Goal: Task Accomplishment & Management: Use online tool/utility

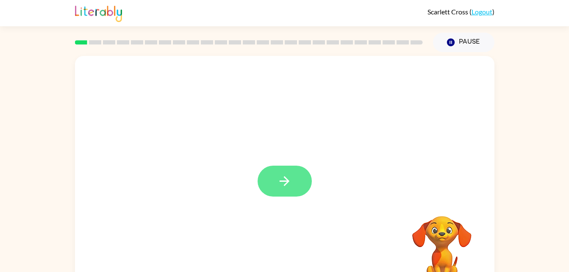
click at [276, 184] on button "button" at bounding box center [285, 181] width 54 height 31
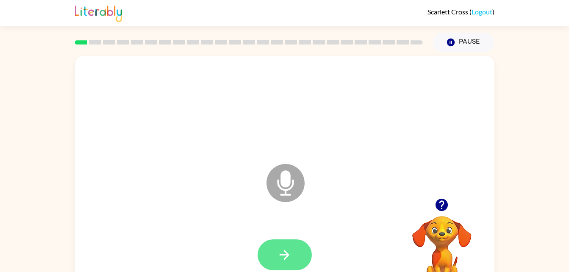
click at [279, 260] on icon "button" at bounding box center [284, 255] width 15 height 15
click at [274, 247] on button "button" at bounding box center [285, 255] width 54 height 31
click at [265, 245] on button "button" at bounding box center [285, 255] width 54 height 31
click at [301, 249] on button "button" at bounding box center [285, 255] width 54 height 31
click at [268, 258] on button "button" at bounding box center [285, 255] width 54 height 31
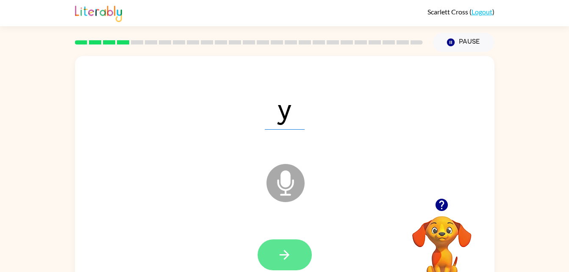
click at [290, 255] on icon "button" at bounding box center [284, 255] width 15 height 15
click at [284, 253] on icon "button" at bounding box center [284, 255] width 15 height 15
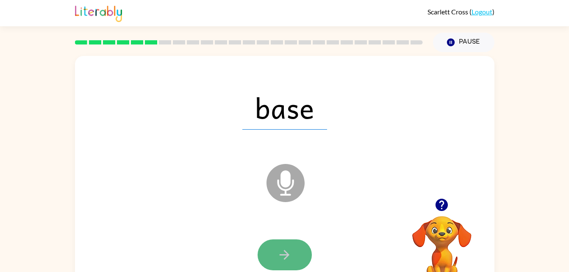
click at [282, 254] on icon "button" at bounding box center [284, 255] width 15 height 15
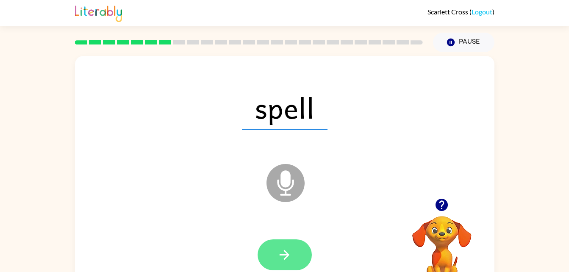
click at [281, 252] on icon "button" at bounding box center [284, 255] width 15 height 15
click at [284, 254] on icon "button" at bounding box center [285, 255] width 10 height 10
click at [303, 244] on button "button" at bounding box center [285, 255] width 54 height 31
click at [279, 253] on icon "button" at bounding box center [284, 255] width 15 height 15
click at [290, 259] on icon "button" at bounding box center [284, 255] width 15 height 15
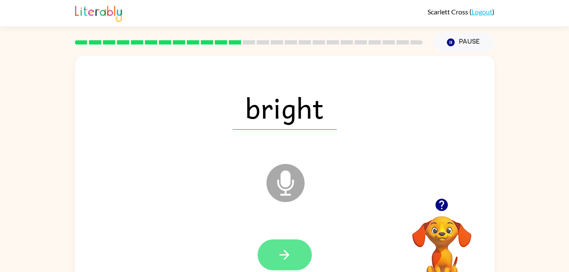
click at [287, 249] on icon "button" at bounding box center [284, 255] width 15 height 15
click at [274, 248] on button "button" at bounding box center [285, 255] width 54 height 31
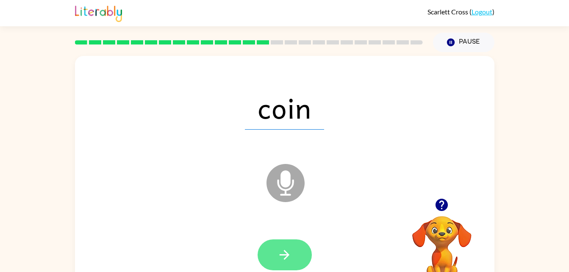
click at [274, 240] on button "button" at bounding box center [285, 255] width 54 height 31
click at [287, 260] on icon "button" at bounding box center [284, 255] width 15 height 15
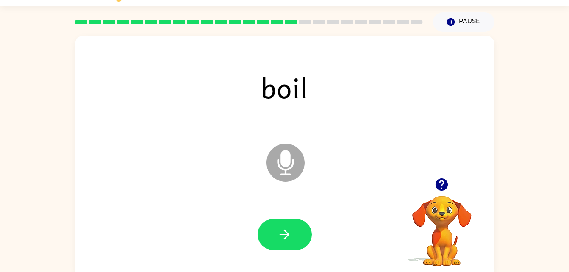
scroll to position [26, 0]
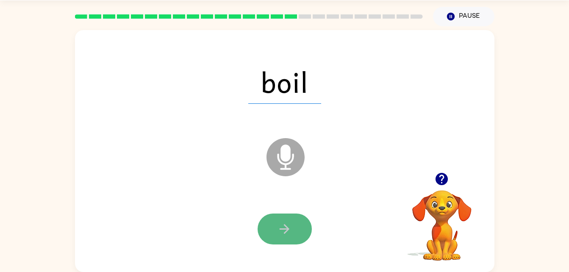
click at [274, 235] on button "button" at bounding box center [285, 229] width 54 height 31
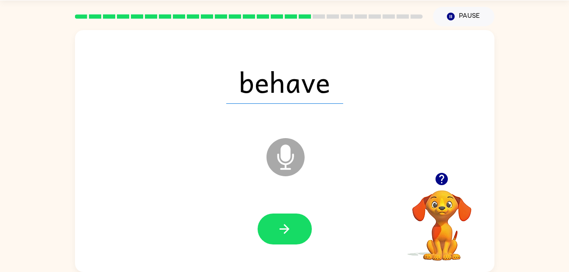
click at [286, 209] on div at bounding box center [285, 230] width 403 height 70
click at [277, 232] on icon "button" at bounding box center [284, 229] width 15 height 15
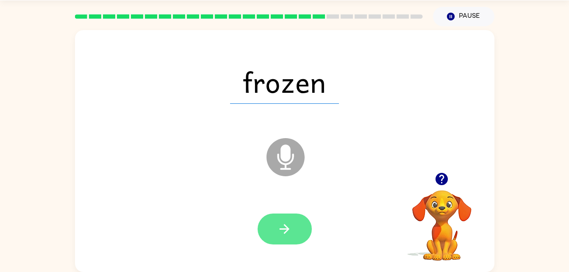
click at [288, 228] on icon "button" at bounding box center [285, 229] width 10 height 10
click at [287, 227] on icon "button" at bounding box center [285, 229] width 10 height 10
click at [271, 234] on button "button" at bounding box center [285, 229] width 54 height 31
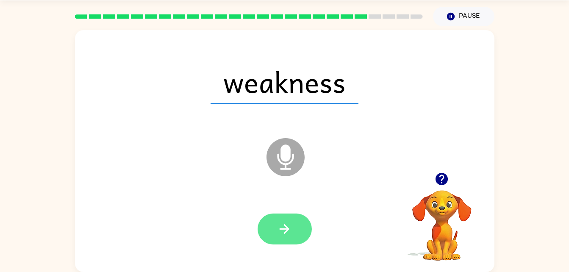
click at [296, 225] on button "button" at bounding box center [285, 229] width 54 height 31
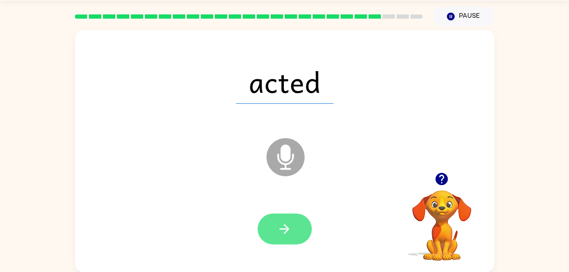
click at [280, 221] on button "button" at bounding box center [285, 229] width 54 height 31
click at [280, 215] on button "button" at bounding box center [285, 229] width 54 height 31
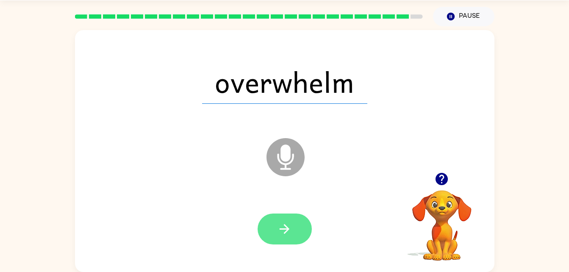
click at [284, 228] on icon "button" at bounding box center [284, 229] width 15 height 15
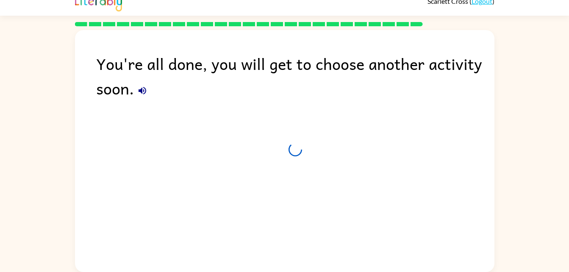
scroll to position [11, 0]
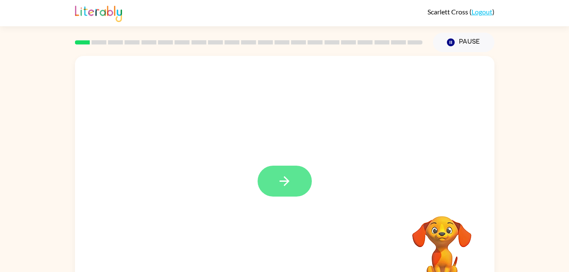
click at [282, 184] on icon "button" at bounding box center [284, 181] width 15 height 15
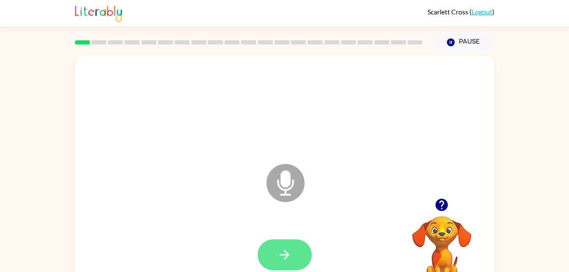
click at [274, 259] on button "button" at bounding box center [285, 255] width 54 height 31
click at [282, 249] on icon "button" at bounding box center [284, 255] width 15 height 15
click at [283, 241] on button "button" at bounding box center [285, 255] width 54 height 31
click at [287, 264] on button "button" at bounding box center [285, 255] width 54 height 31
click at [287, 244] on button "button" at bounding box center [285, 255] width 54 height 31
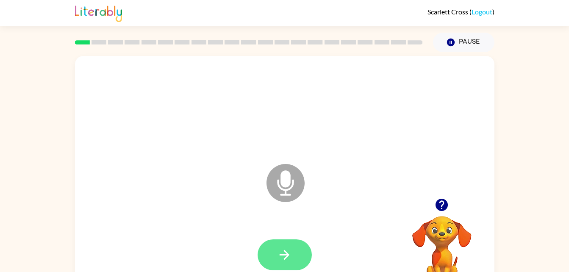
click at [279, 259] on icon "button" at bounding box center [284, 255] width 15 height 15
click at [292, 264] on button "button" at bounding box center [285, 255] width 54 height 31
click at [274, 243] on button "button" at bounding box center [285, 255] width 54 height 31
click at [271, 255] on button "button" at bounding box center [285, 255] width 54 height 31
click at [283, 246] on button "button" at bounding box center [285, 255] width 54 height 31
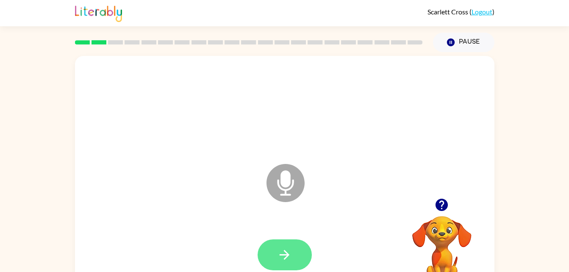
click at [279, 246] on button "button" at bounding box center [285, 255] width 54 height 31
click at [279, 243] on button "button" at bounding box center [285, 255] width 54 height 31
click at [294, 245] on button "button" at bounding box center [285, 255] width 54 height 31
click at [294, 255] on button "button" at bounding box center [285, 255] width 54 height 31
click at [299, 257] on button "button" at bounding box center [285, 255] width 54 height 31
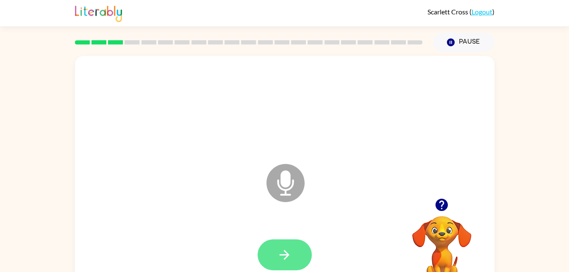
click at [285, 240] on button "button" at bounding box center [285, 255] width 54 height 31
click at [285, 251] on icon "button" at bounding box center [285, 255] width 10 height 10
click at [282, 253] on icon "button" at bounding box center [284, 255] width 15 height 15
click at [296, 258] on button "button" at bounding box center [285, 255] width 54 height 31
click at [293, 252] on button "button" at bounding box center [285, 255] width 54 height 31
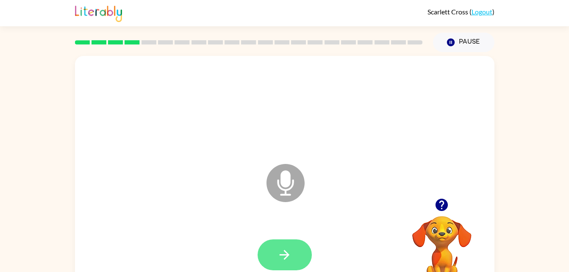
click at [304, 256] on button "button" at bounding box center [285, 255] width 54 height 31
click at [287, 245] on button "button" at bounding box center [285, 255] width 54 height 31
click at [285, 244] on button "button" at bounding box center [285, 255] width 54 height 31
click at [291, 243] on button "button" at bounding box center [285, 255] width 54 height 31
click at [280, 251] on icon "button" at bounding box center [284, 255] width 15 height 15
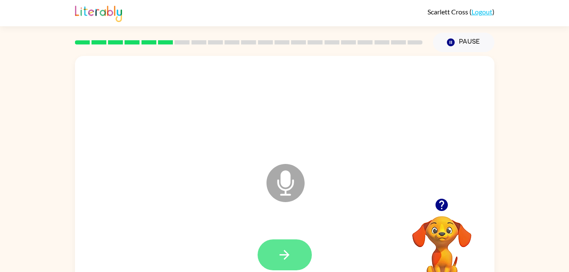
click at [283, 253] on icon "button" at bounding box center [284, 255] width 15 height 15
click at [282, 259] on icon "button" at bounding box center [284, 255] width 15 height 15
click at [295, 251] on button "button" at bounding box center [285, 255] width 54 height 31
click at [284, 257] on icon "button" at bounding box center [284, 255] width 15 height 15
click at [288, 258] on icon "button" at bounding box center [284, 255] width 15 height 15
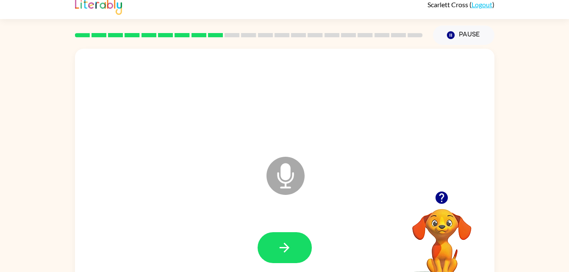
scroll to position [8, 0]
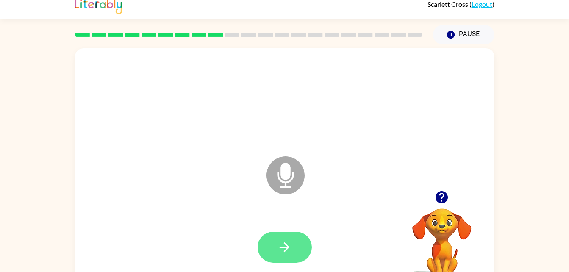
click at [294, 236] on button "button" at bounding box center [285, 247] width 54 height 31
click at [298, 239] on button "button" at bounding box center [285, 247] width 54 height 31
click at [294, 237] on button "button" at bounding box center [285, 247] width 54 height 31
click at [294, 242] on button "button" at bounding box center [285, 247] width 54 height 31
click at [273, 244] on button "button" at bounding box center [285, 247] width 54 height 31
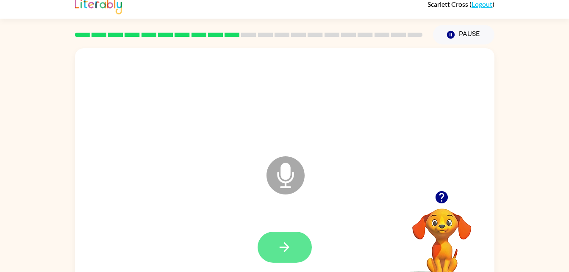
click at [287, 236] on button "button" at bounding box center [285, 247] width 54 height 31
click at [284, 251] on icon "button" at bounding box center [284, 247] width 15 height 15
click at [289, 255] on button "button" at bounding box center [285, 247] width 54 height 31
click at [298, 257] on button "button" at bounding box center [285, 247] width 54 height 31
click at [281, 242] on icon "button" at bounding box center [284, 247] width 15 height 15
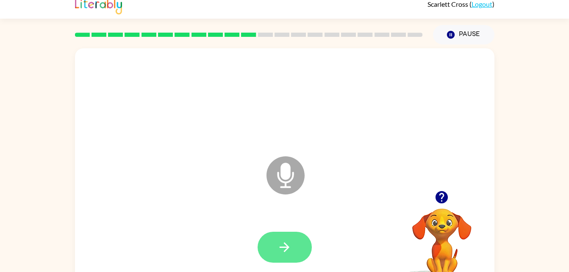
click at [288, 244] on icon "button" at bounding box center [284, 247] width 15 height 15
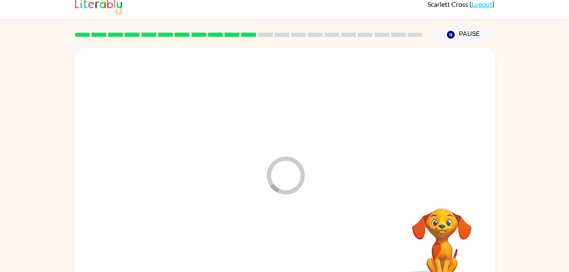
click at [238, 176] on div "Loader Your response is being sent to our graders" at bounding box center [285, 169] width 420 height 242
click at [286, 181] on icon "Loader Your response is being sent to our graders" at bounding box center [285, 175] width 51 height 51
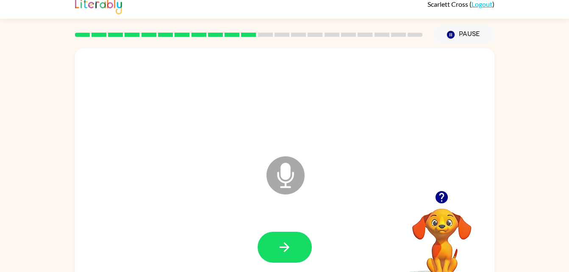
click at [279, 162] on icon at bounding box center [286, 175] width 38 height 38
click at [280, 171] on icon at bounding box center [286, 175] width 38 height 38
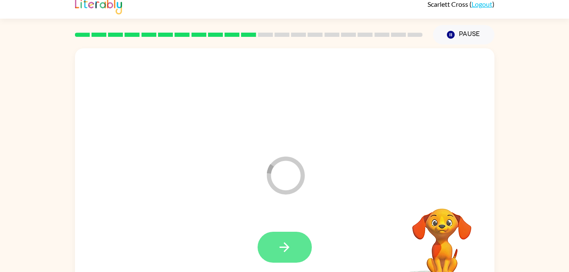
click at [287, 245] on icon "button" at bounding box center [285, 248] width 10 height 10
click at [300, 242] on button "button" at bounding box center [285, 247] width 54 height 31
click at [273, 244] on button "button" at bounding box center [285, 247] width 54 height 31
click at [283, 242] on icon "button" at bounding box center [284, 247] width 15 height 15
click at [293, 235] on button "button" at bounding box center [285, 247] width 54 height 31
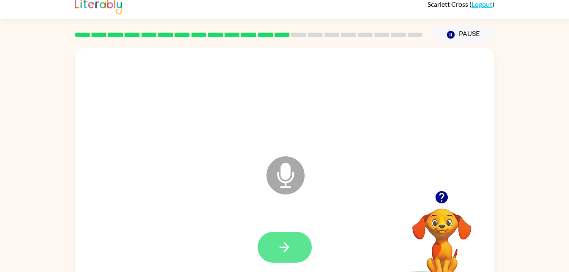
click at [283, 250] on icon "button" at bounding box center [284, 247] width 15 height 15
click at [274, 240] on button "button" at bounding box center [285, 247] width 54 height 31
click at [299, 246] on button "button" at bounding box center [285, 247] width 54 height 31
click at [274, 239] on button "button" at bounding box center [285, 247] width 54 height 31
click at [299, 241] on button "button" at bounding box center [285, 247] width 54 height 31
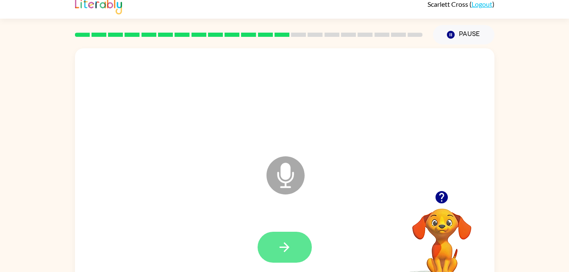
click at [286, 248] on icon "button" at bounding box center [284, 247] width 15 height 15
click at [277, 245] on icon "button" at bounding box center [284, 247] width 15 height 15
click at [286, 250] on icon "button" at bounding box center [285, 248] width 10 height 10
click at [276, 237] on button "button" at bounding box center [285, 247] width 54 height 31
click at [280, 243] on icon "button" at bounding box center [284, 247] width 15 height 15
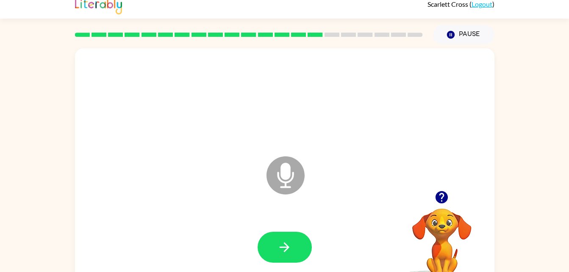
scroll to position [6, 0]
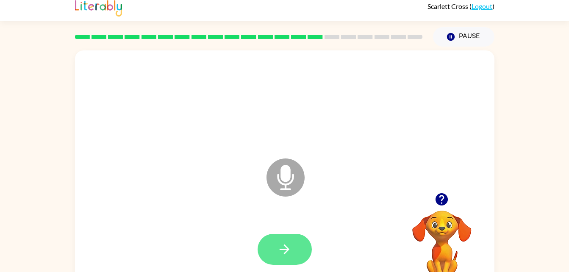
click at [281, 240] on button "button" at bounding box center [285, 249] width 54 height 31
click at [296, 229] on div at bounding box center [285, 250] width 403 height 70
click at [285, 256] on icon "button" at bounding box center [284, 249] width 15 height 15
click at [283, 258] on button "button" at bounding box center [285, 249] width 54 height 31
click at [266, 253] on button "button" at bounding box center [285, 249] width 54 height 31
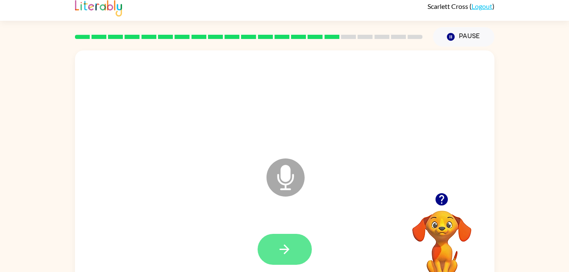
click at [297, 244] on button "button" at bounding box center [285, 249] width 54 height 31
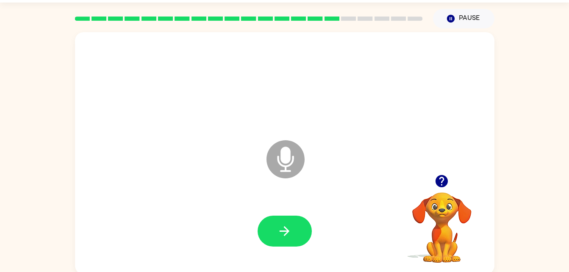
scroll to position [26, 0]
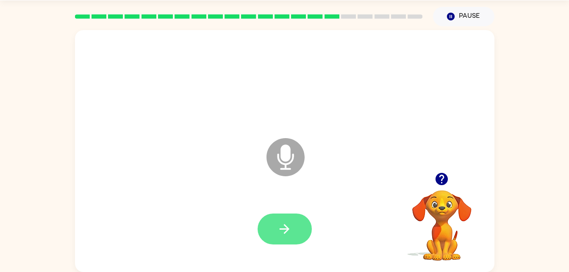
click at [287, 226] on icon "button" at bounding box center [285, 229] width 10 height 10
click at [287, 225] on icon "button" at bounding box center [284, 229] width 15 height 15
click at [276, 228] on button "button" at bounding box center [285, 229] width 54 height 31
click at [288, 230] on icon "button" at bounding box center [285, 229] width 10 height 10
click at [293, 231] on button "button" at bounding box center [285, 229] width 54 height 31
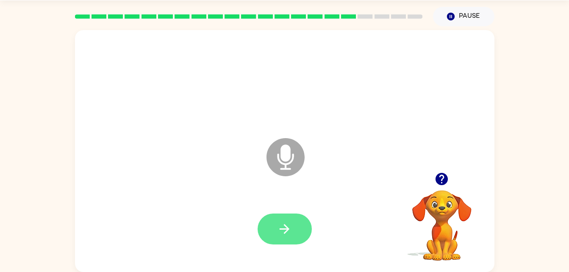
click at [293, 224] on button "button" at bounding box center [285, 229] width 54 height 31
click at [289, 230] on icon "button" at bounding box center [284, 229] width 15 height 15
click at [276, 223] on button "button" at bounding box center [285, 229] width 54 height 31
click at [287, 215] on button "button" at bounding box center [285, 229] width 54 height 31
click at [296, 206] on div at bounding box center [285, 230] width 403 height 70
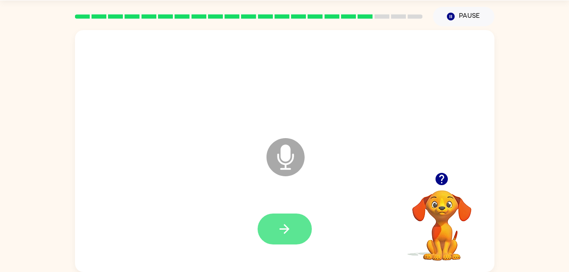
click at [296, 240] on button "button" at bounding box center [285, 229] width 54 height 31
click at [284, 233] on icon "button" at bounding box center [284, 229] width 15 height 15
click at [280, 230] on icon "button" at bounding box center [284, 229] width 15 height 15
click at [289, 218] on button "button" at bounding box center [285, 229] width 54 height 31
click at [282, 215] on button "button" at bounding box center [285, 229] width 54 height 31
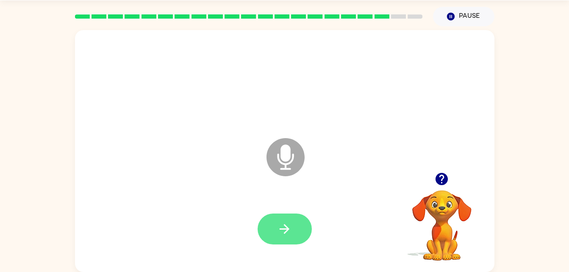
click at [270, 219] on button "button" at bounding box center [285, 229] width 54 height 31
click at [280, 233] on icon "button" at bounding box center [284, 229] width 15 height 15
click at [284, 215] on button "button" at bounding box center [285, 229] width 54 height 31
click at [310, 222] on button "button" at bounding box center [285, 229] width 54 height 31
click at [279, 227] on icon "button" at bounding box center [284, 229] width 15 height 15
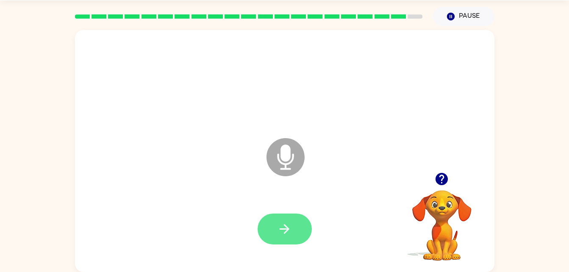
click at [271, 234] on button "button" at bounding box center [285, 229] width 54 height 31
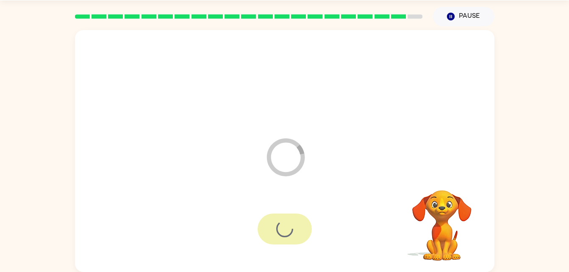
scroll to position [11, 0]
